Goal: Task Accomplishment & Management: Manage account settings

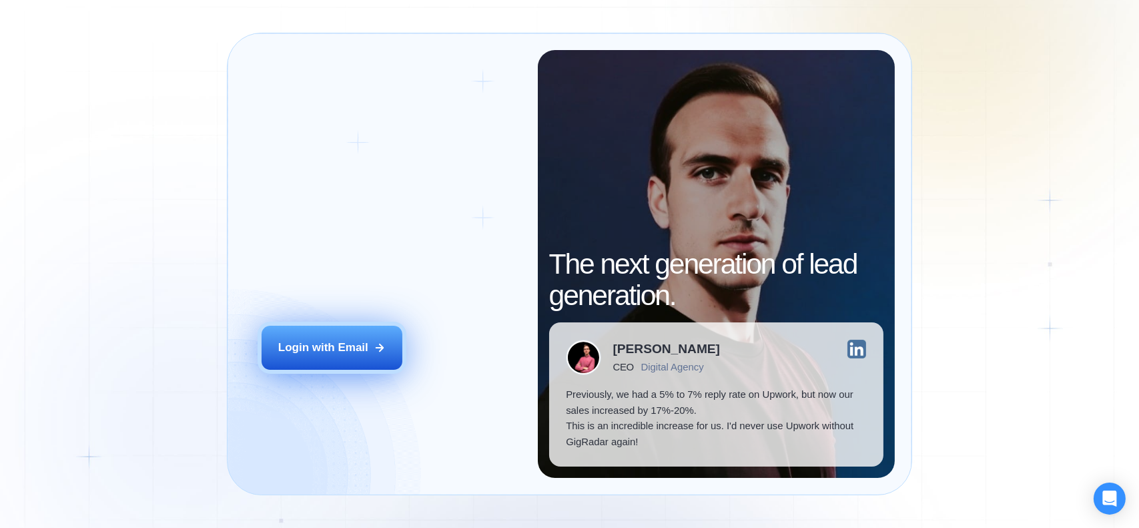
click at [341, 349] on div "Login with Email" at bounding box center [323, 347] width 90 height 15
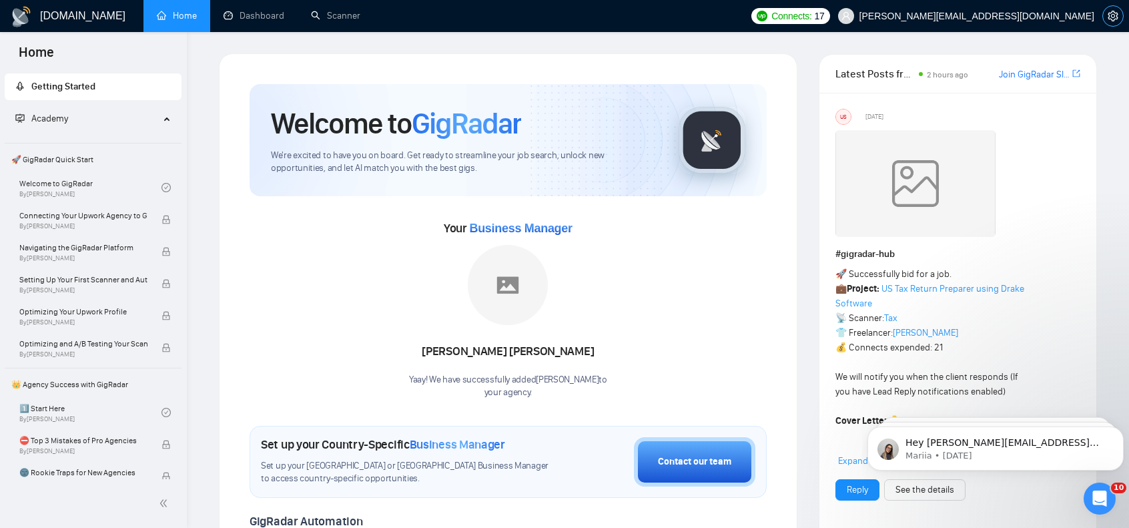
click at [1118, 13] on icon "setting" at bounding box center [1113, 16] width 11 height 11
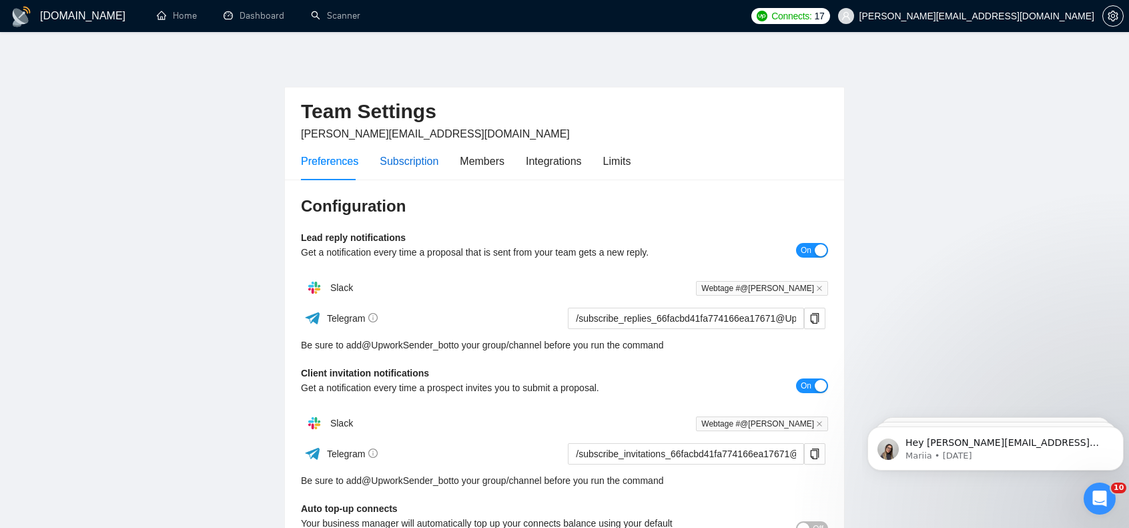
click at [430, 154] on div "Subscription" at bounding box center [409, 161] width 59 height 17
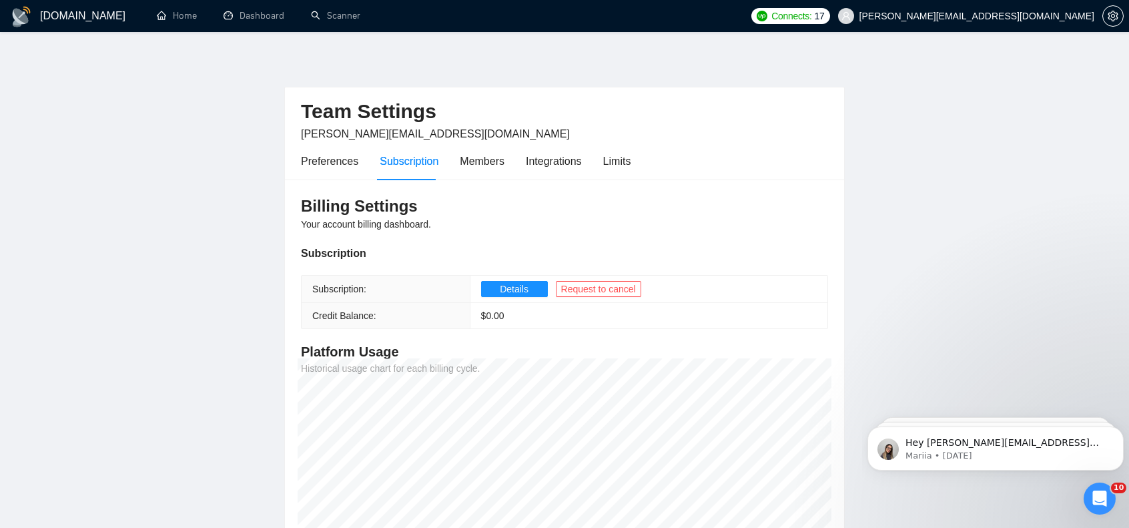
scroll to position [67, 0]
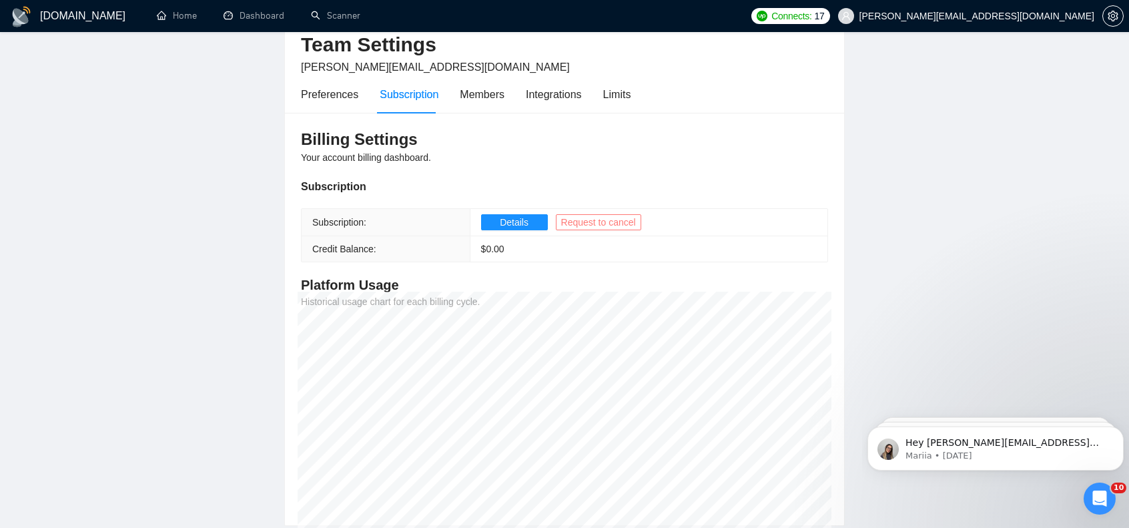
click at [590, 219] on span "Request to cancel" at bounding box center [598, 222] width 75 height 15
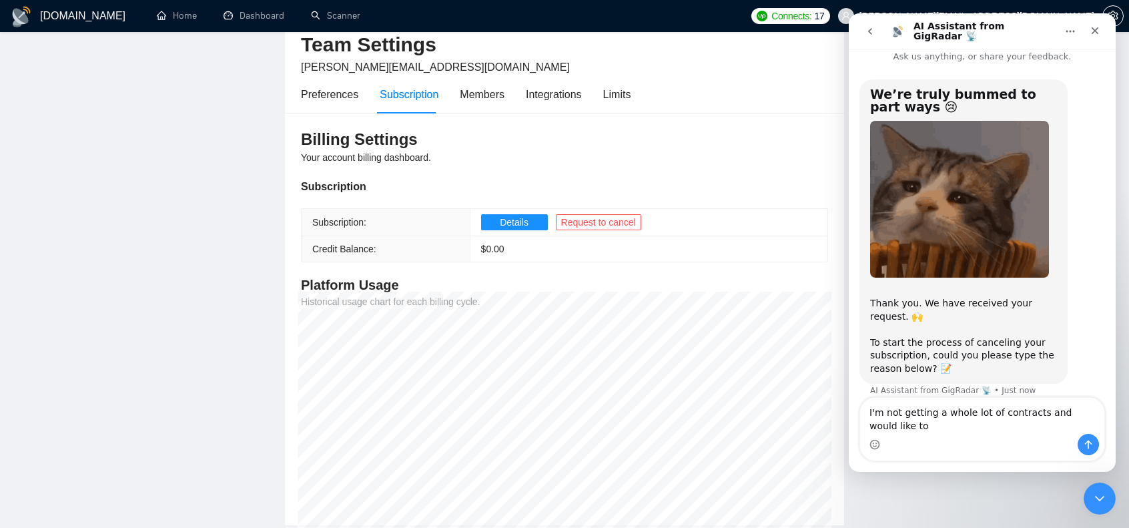
scroll to position [24, 0]
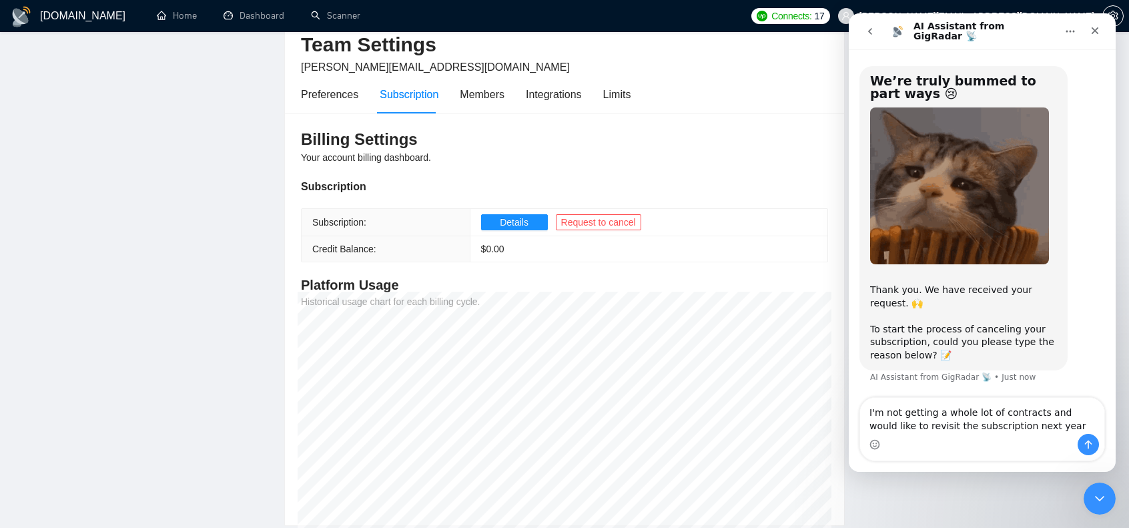
type textarea "I'm not getting a whole lot of contracts and would like to revisit the subscrip…"
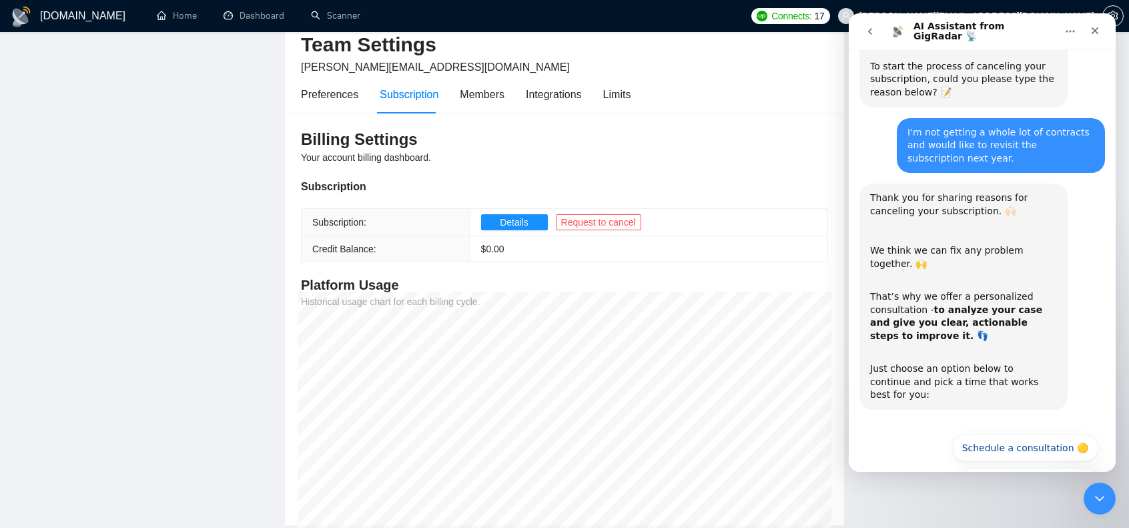
scroll to position [305, 0]
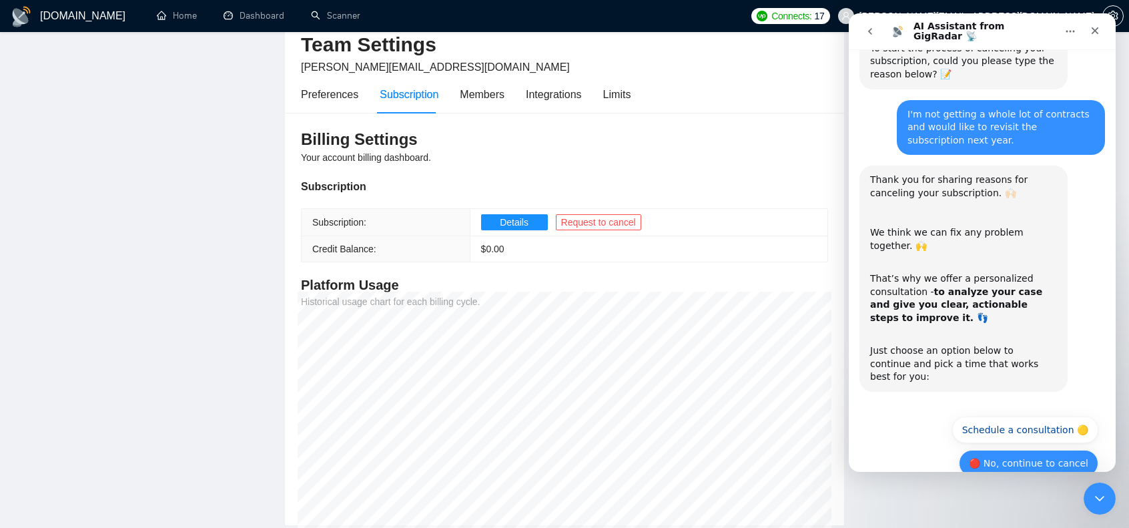
click at [1025, 450] on button "🔴 No, continue to cancel" at bounding box center [1029, 463] width 140 height 27
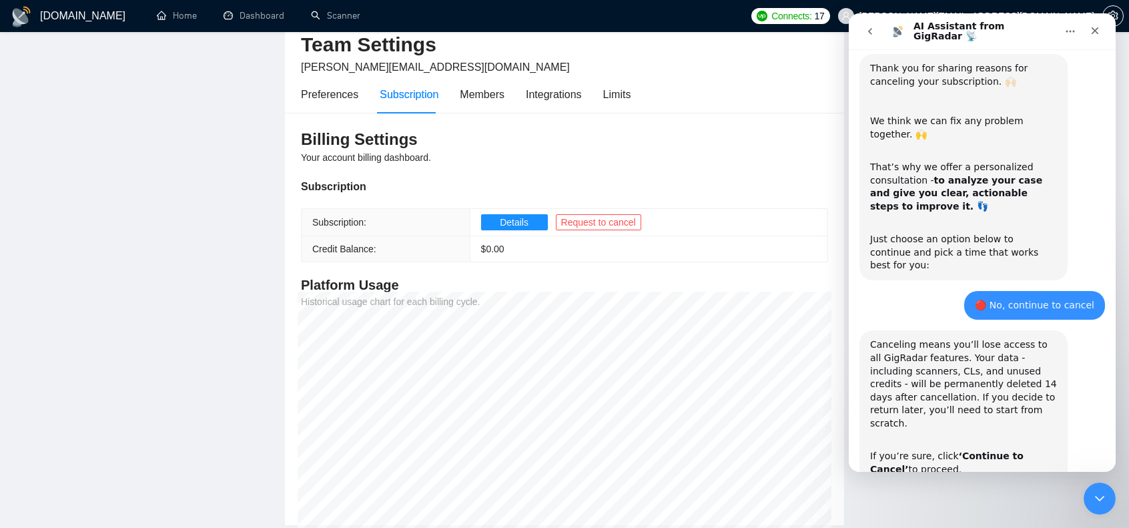
scroll to position [464, 0]
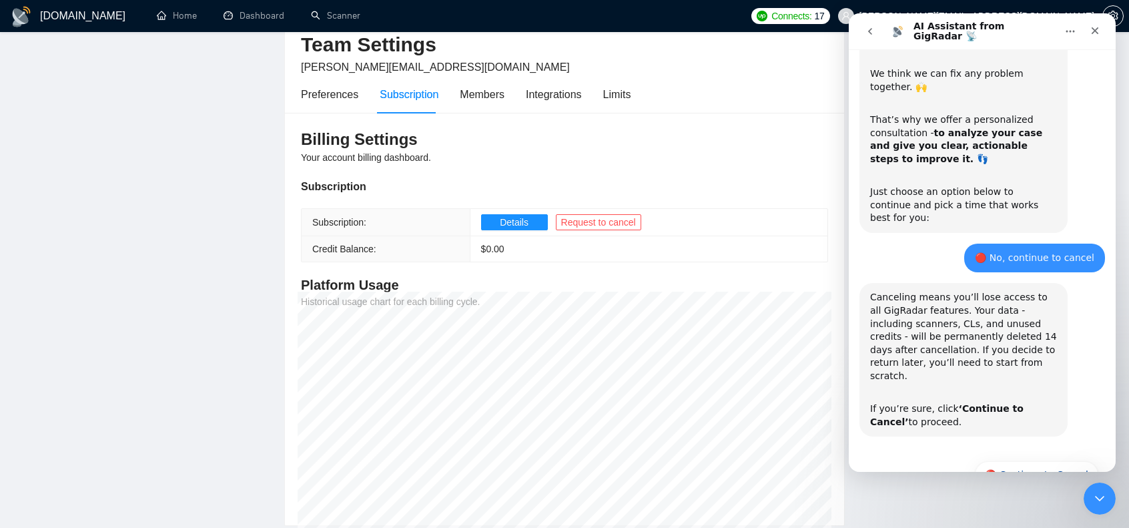
click at [1025, 461] on button "🔴 Continue to Cancel" at bounding box center [1036, 474] width 123 height 27
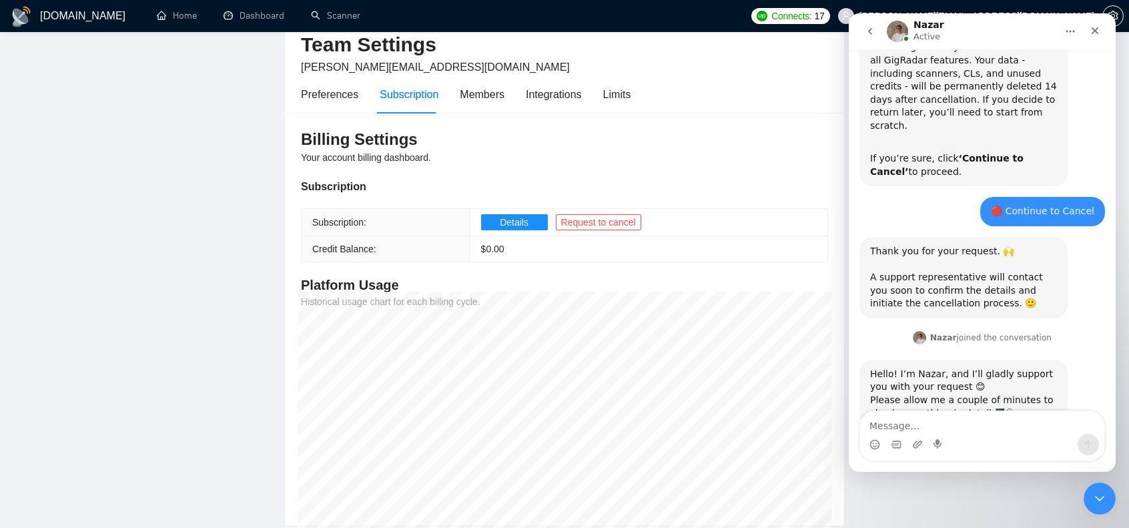
scroll to position [720, 0]
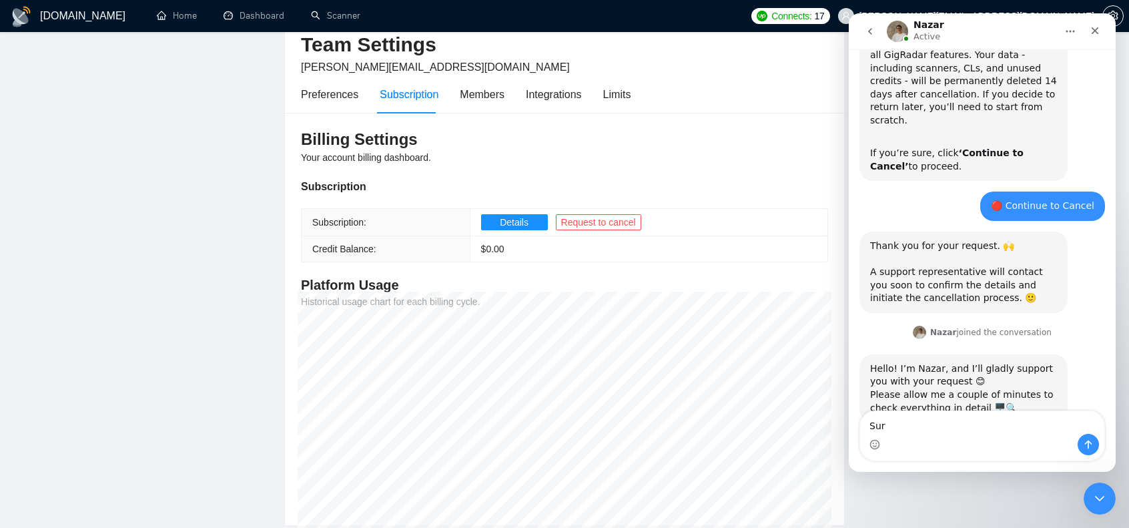
type textarea "Sure"
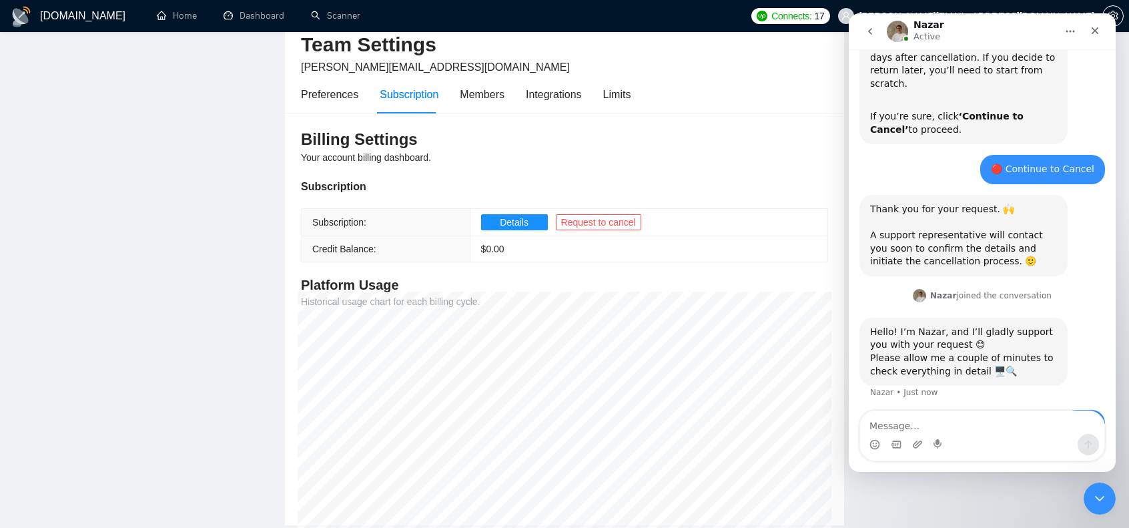
scroll to position [759, 0]
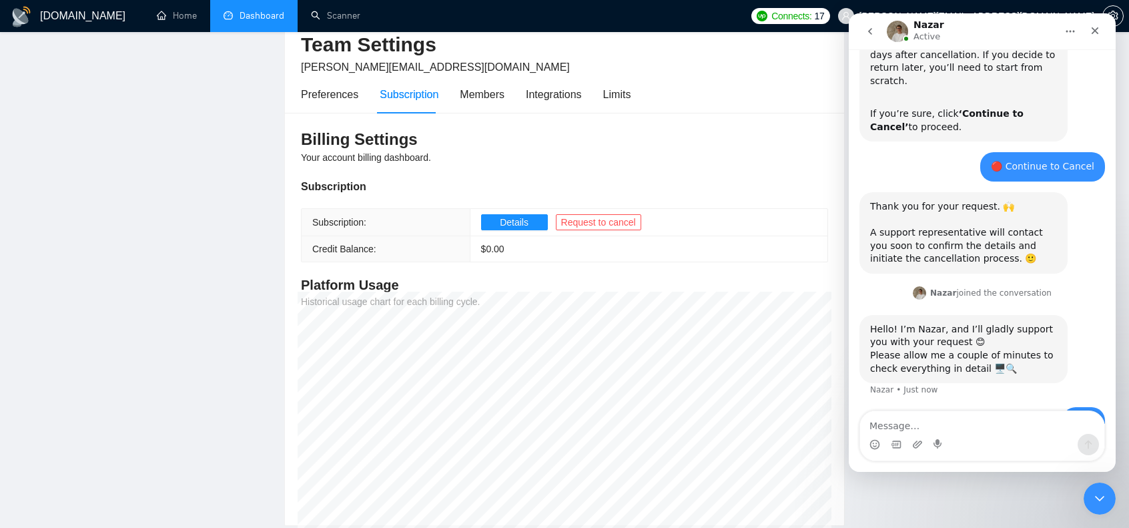
click at [266, 14] on link "Dashboard" at bounding box center [254, 15] width 61 height 11
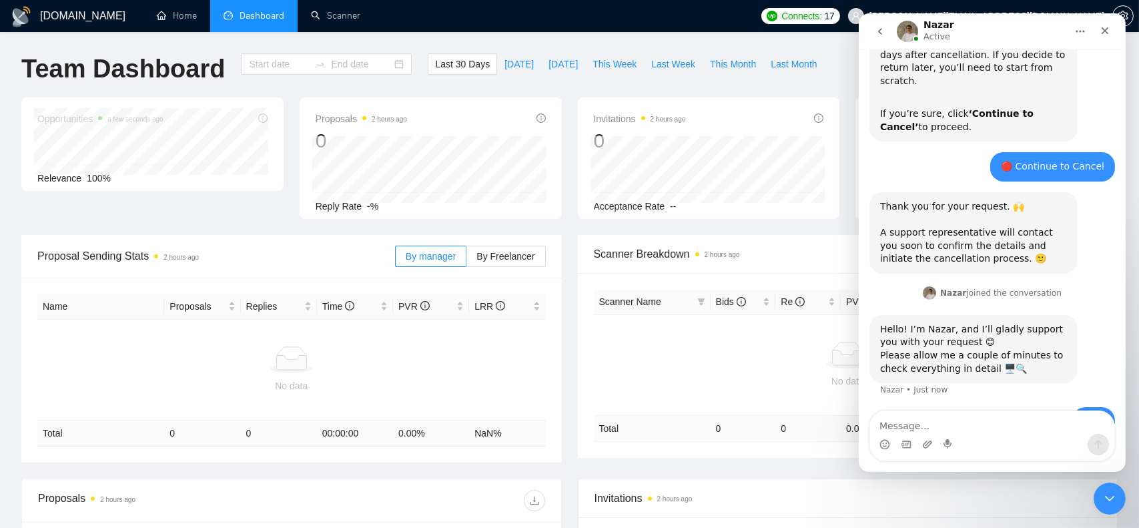
type input "[DATE]"
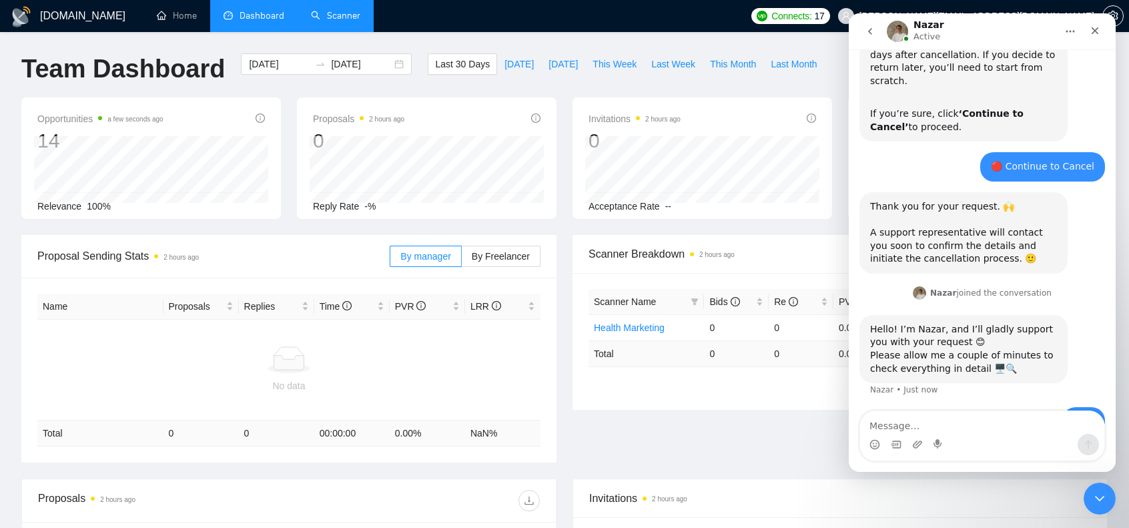
click at [324, 18] on link "Scanner" at bounding box center [335, 15] width 49 height 11
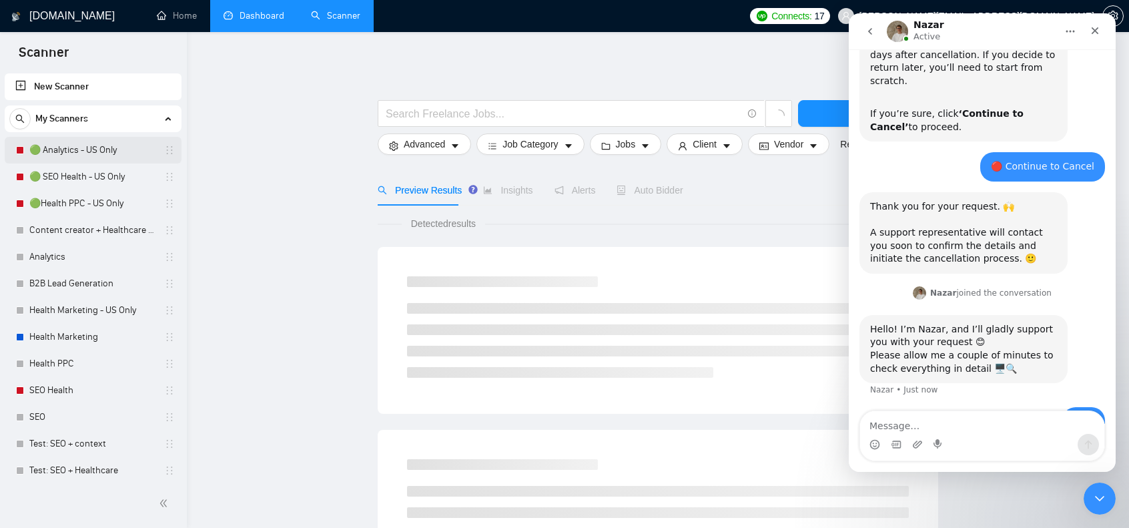
click at [87, 153] on link "🟢 Analytics - US Only" at bounding box center [92, 150] width 127 height 27
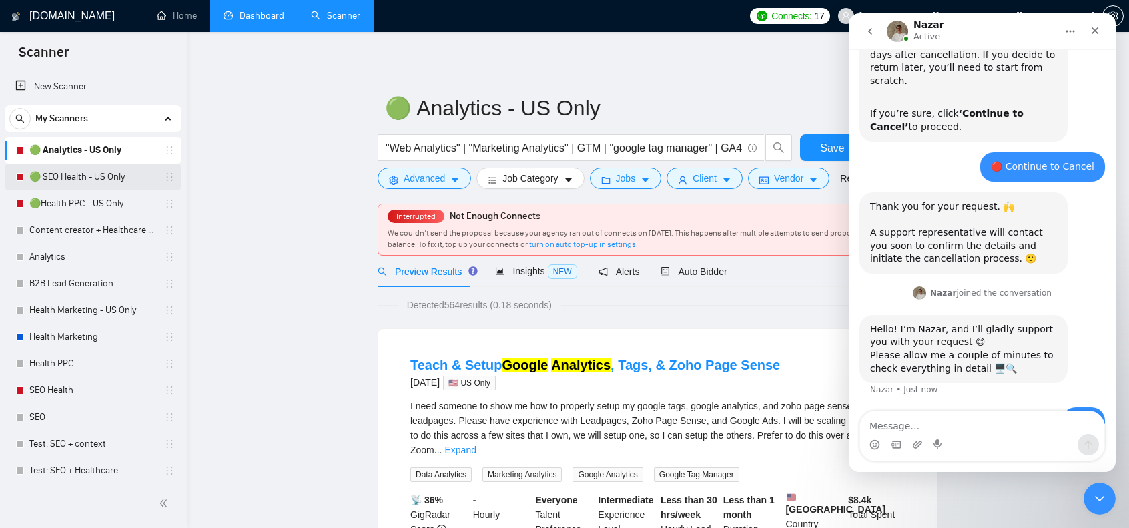
click at [93, 173] on link "🟢 SEO Health - US Only" at bounding box center [92, 177] width 127 height 27
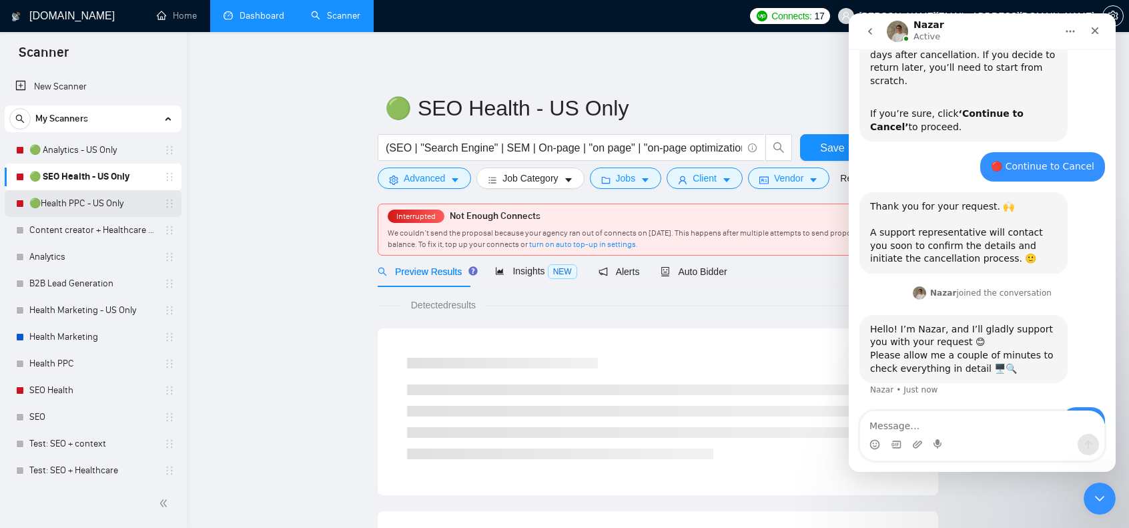
click at [93, 202] on link "🟢Health PPC - US Only" at bounding box center [92, 203] width 127 height 27
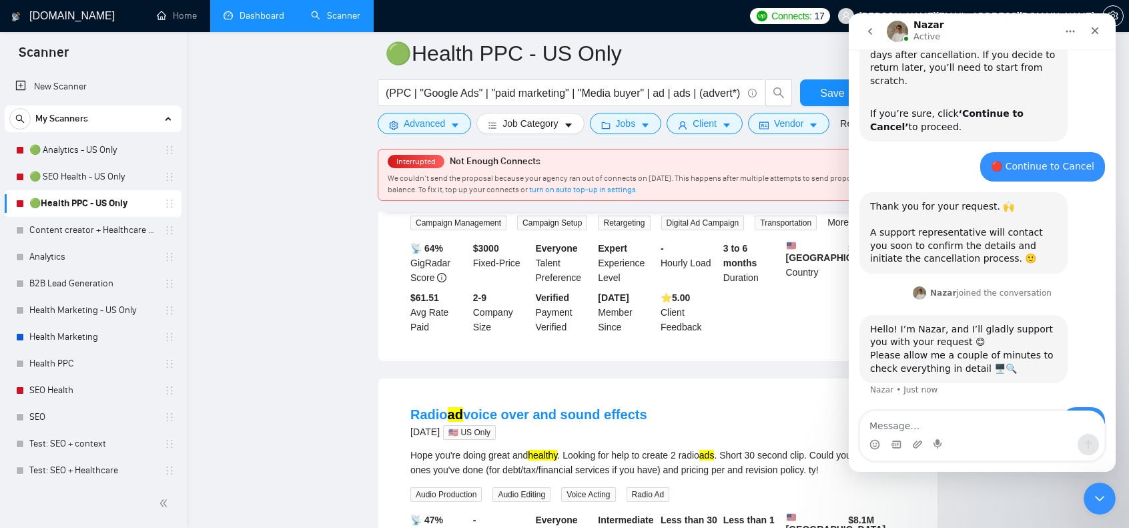
scroll to position [334, 0]
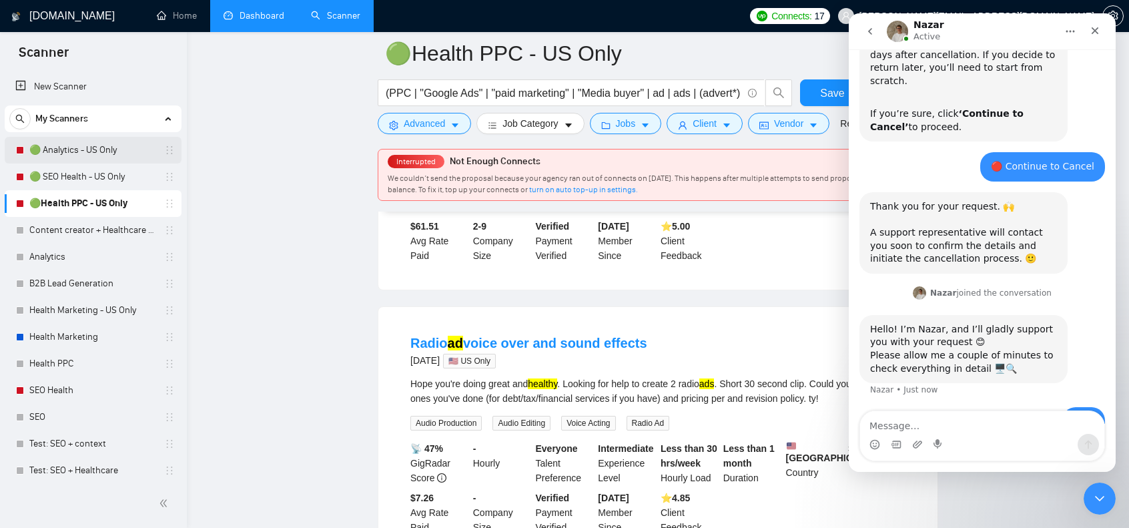
click at [79, 151] on link "🟢 Analytics - US Only" at bounding box center [92, 150] width 127 height 27
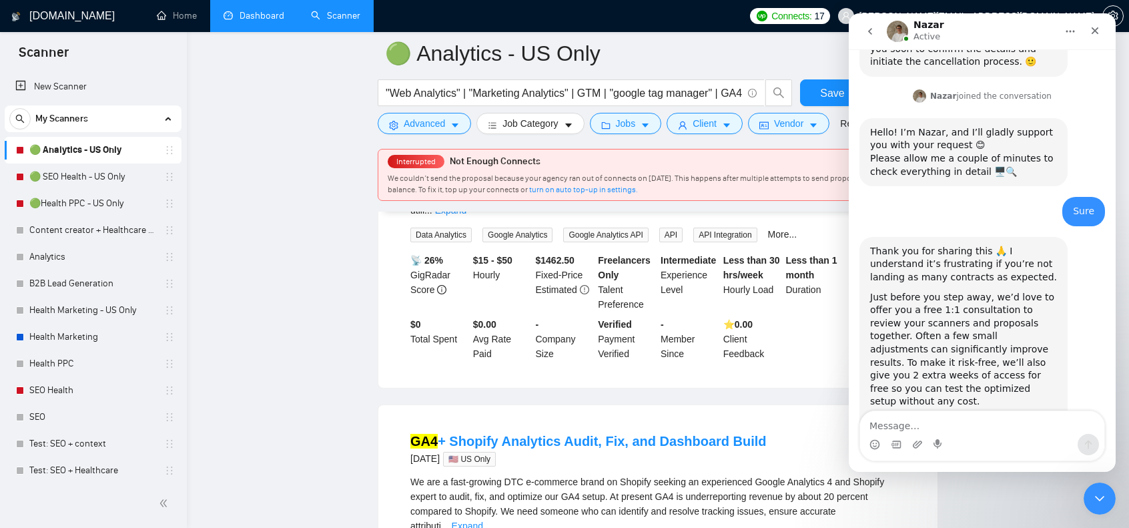
scroll to position [956, 0]
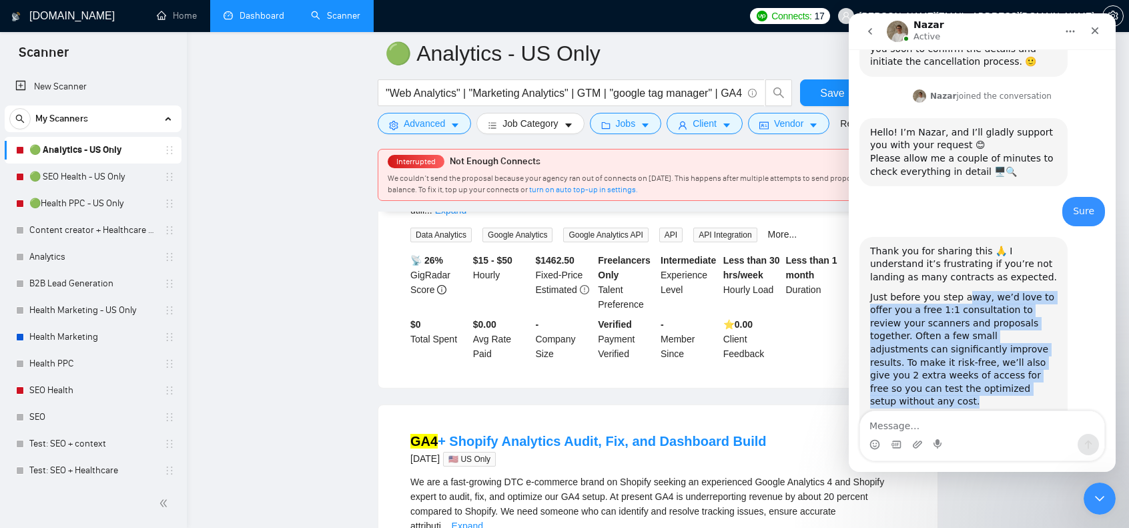
drag, startPoint x: 959, startPoint y: 258, endPoint x: 999, endPoint y: 344, distance: 95.3
click at [999, 344] on div "Just before you step away, we’d love to offer you a free 1:1 consultation to re…" at bounding box center [963, 349] width 187 height 117
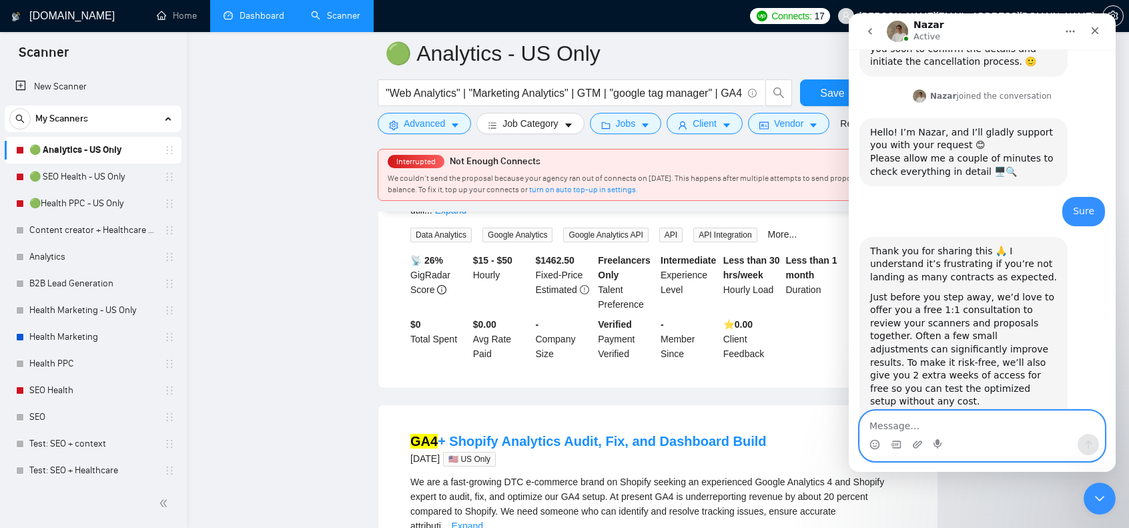
click at [955, 427] on textarea "Message…" at bounding box center [982, 422] width 244 height 23
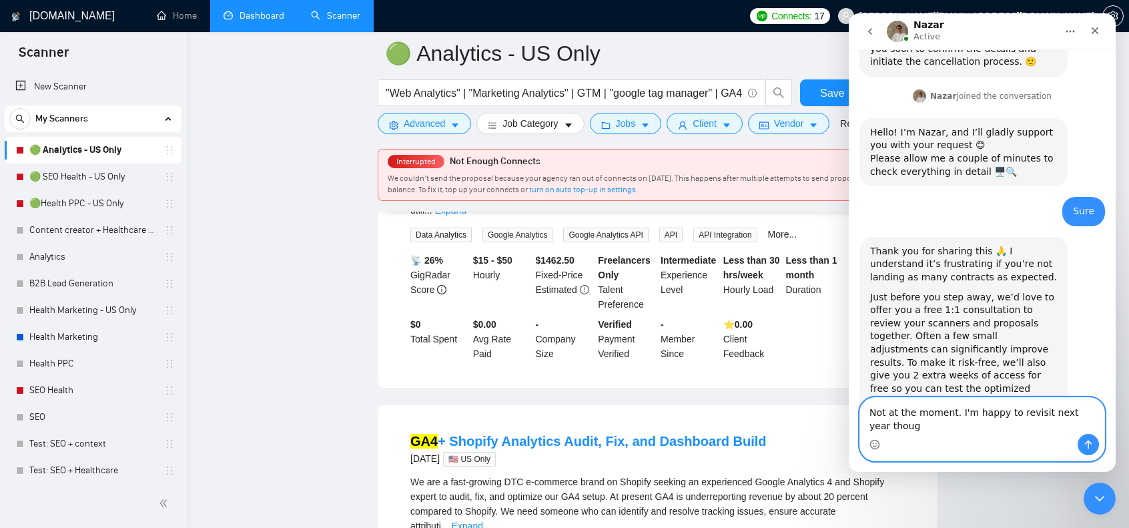
type textarea "Not at the moment. I'm happy to revisit next year though"
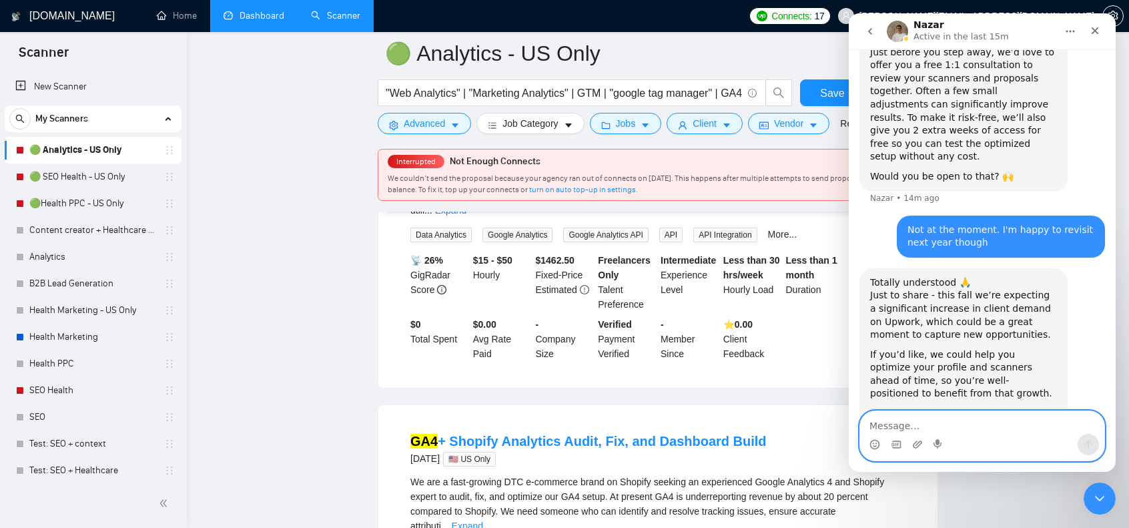
scroll to position [1206, 0]
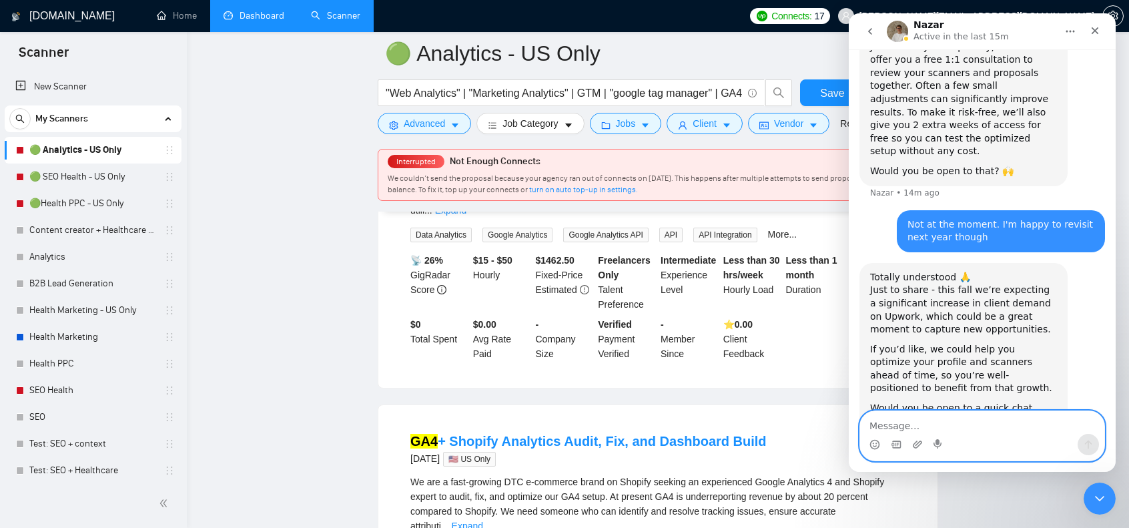
click at [924, 427] on textarea "Message…" at bounding box center [982, 422] width 244 height 23
type textarea "Pause it completely for now"
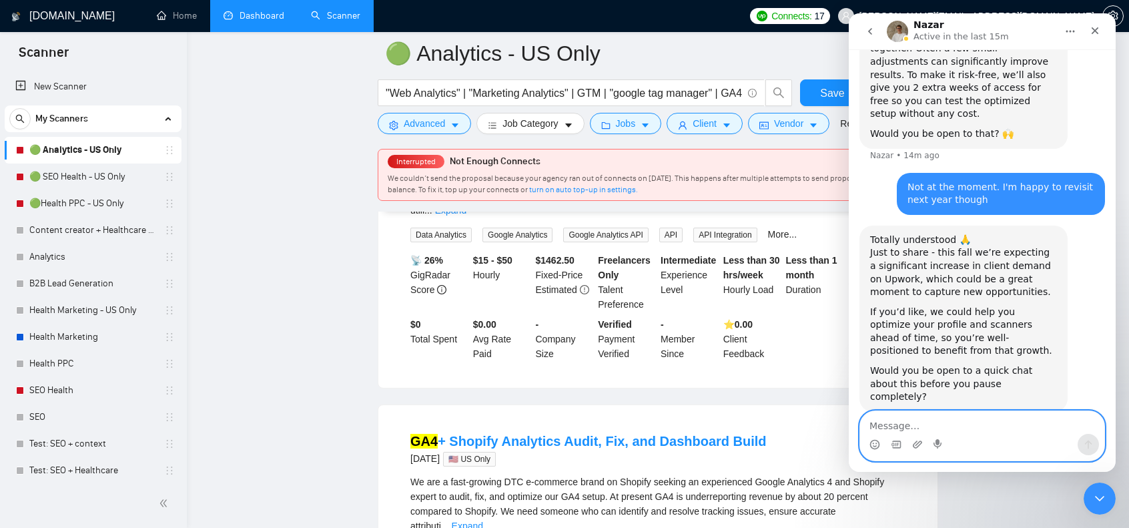
scroll to position [1246, 0]
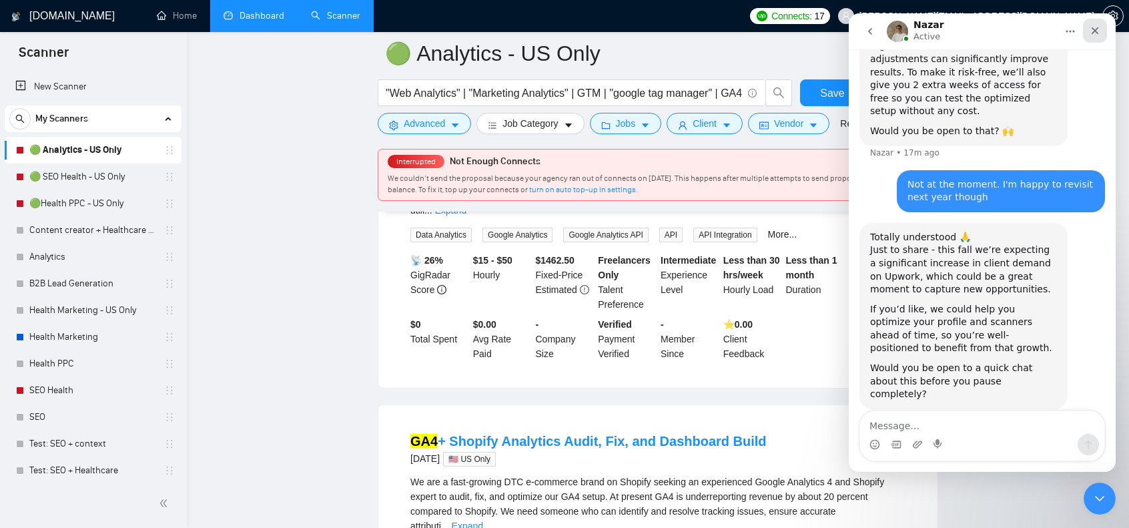
click at [1097, 33] on icon "Close" at bounding box center [1095, 30] width 7 height 7
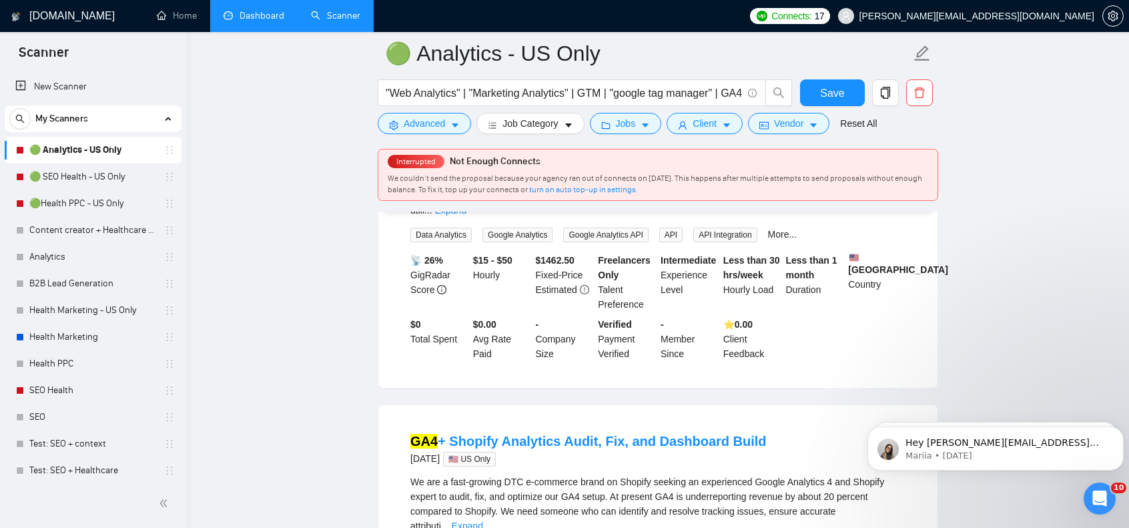
scroll to position [1233, 0]
